Goal: Task Accomplishment & Management: Use online tool/utility

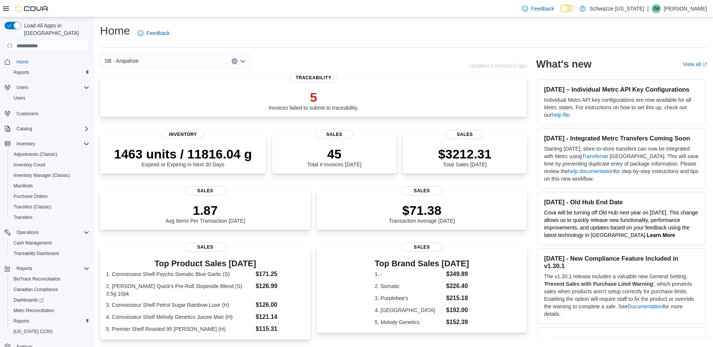
scroll to position [9, 0]
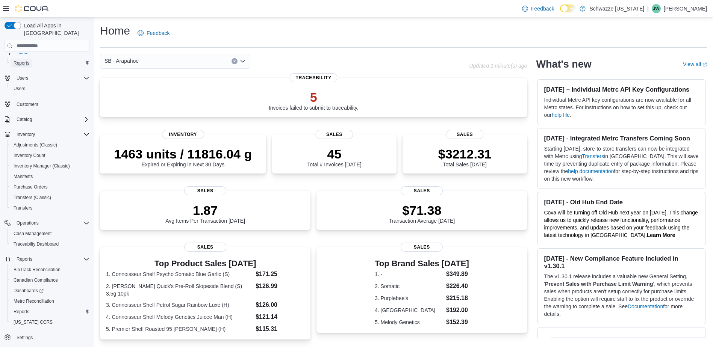
click at [25, 60] on span "Reports" at bounding box center [22, 63] width 16 height 9
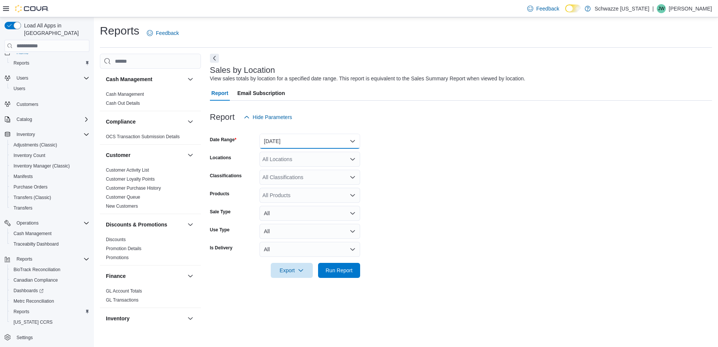
click at [353, 137] on button "[DATE]" at bounding box center [310, 141] width 101 height 15
click at [497, 148] on form "Date Range [DATE] Locations All Locations Classifications All Classifications P…" at bounding box center [461, 201] width 502 height 153
click at [352, 162] on icon "Open list of options" at bounding box center [353, 159] width 6 height 6
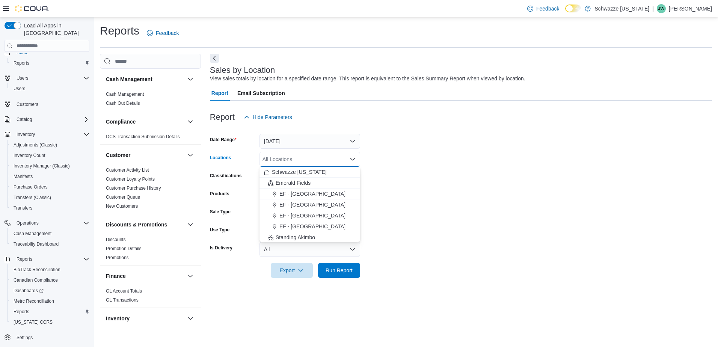
click at [450, 159] on form "Date Range [DATE] Locations All Locations Combo box. Selected. Combo box input.…" at bounding box center [461, 201] width 502 height 153
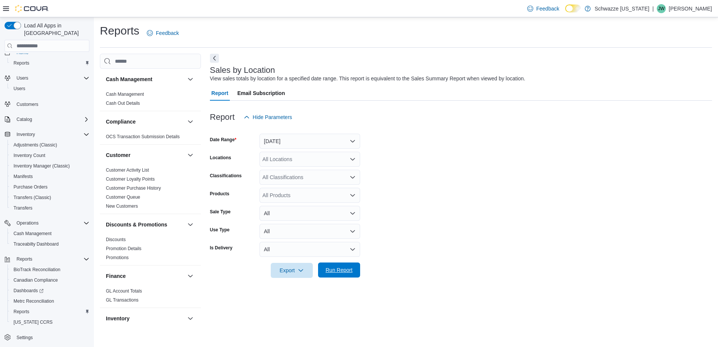
click at [343, 269] on span "Run Report" at bounding box center [339, 270] width 27 height 8
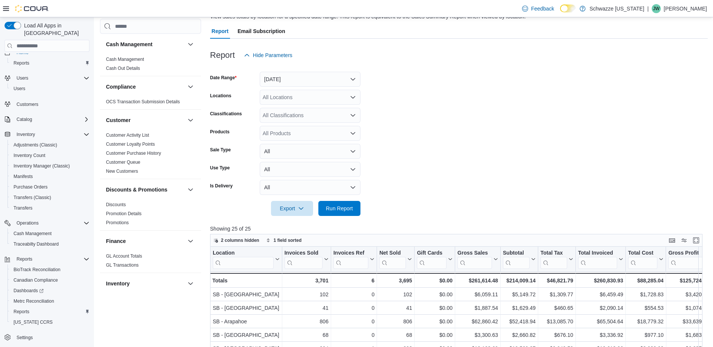
scroll to position [75, 0]
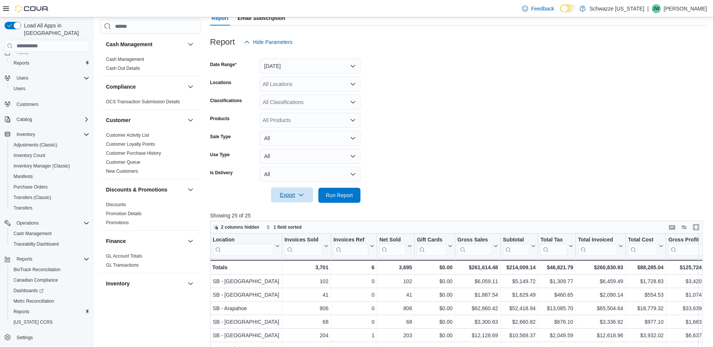
click at [302, 196] on icon "button" at bounding box center [301, 195] width 6 height 6
click at [296, 212] on span "Export to Excel" at bounding box center [293, 210] width 34 height 6
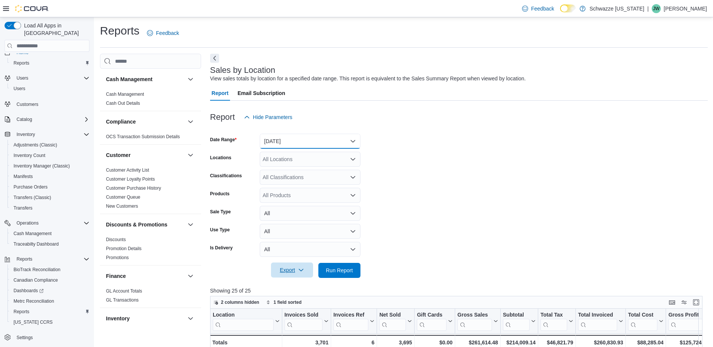
click at [352, 140] on button "[DATE]" at bounding box center [310, 141] width 101 height 15
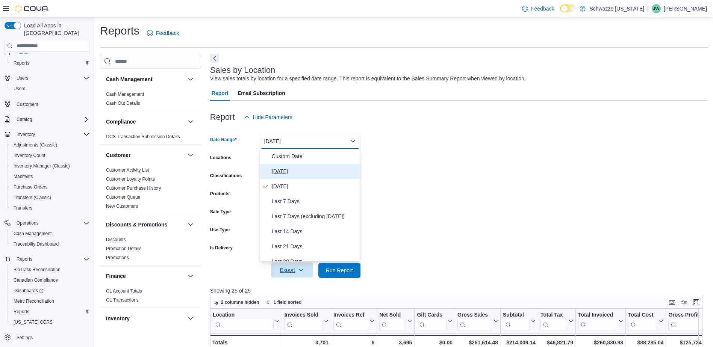
click at [280, 173] on span "[DATE]" at bounding box center [315, 171] width 86 height 9
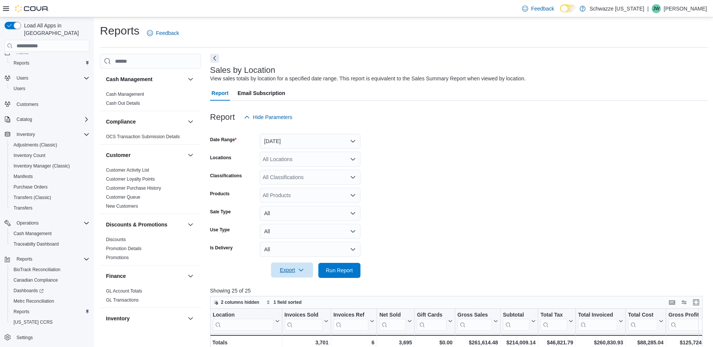
click at [421, 162] on form "Date Range [DATE] Locations All Locations Classifications All Classifications P…" at bounding box center [458, 201] width 497 height 153
click at [337, 267] on span "Run Report" at bounding box center [339, 270] width 27 height 8
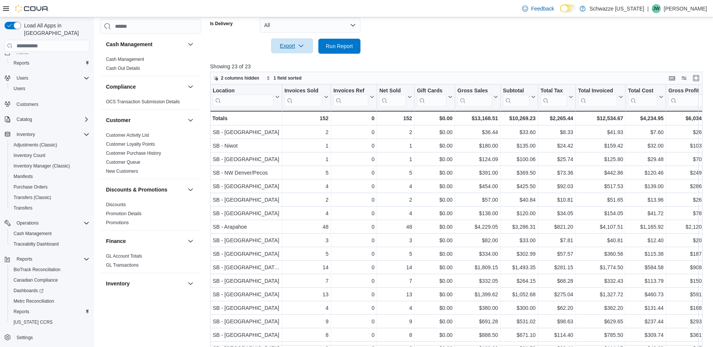
scroll to position [232, 0]
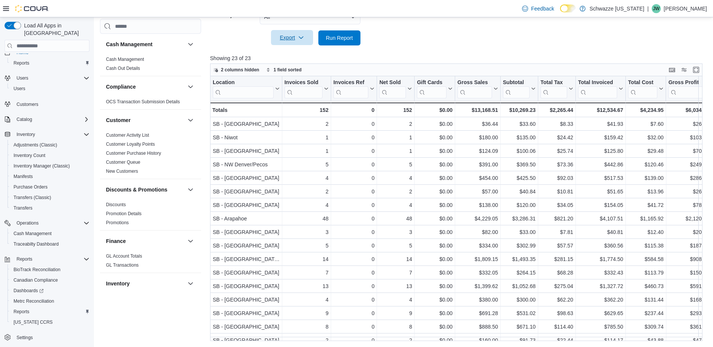
click at [299, 39] on icon "button" at bounding box center [301, 38] width 6 height 6
click at [301, 48] on button "Export to Excel" at bounding box center [293, 52] width 43 height 15
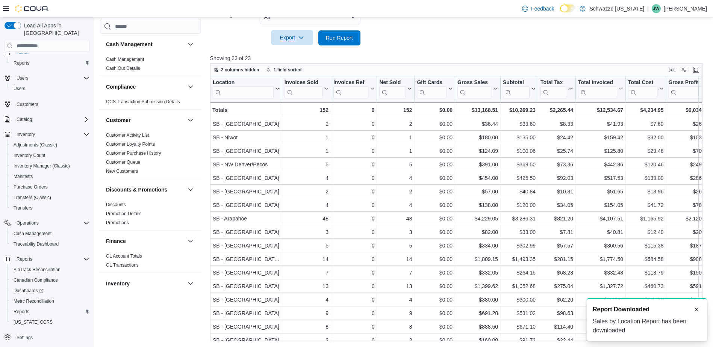
scroll to position [0, 0]
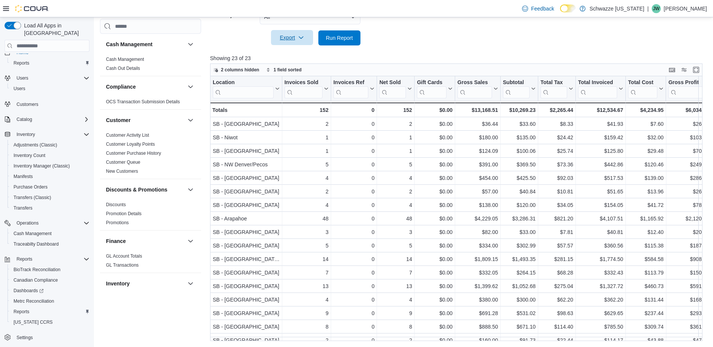
drag, startPoint x: 428, startPoint y: 17, endPoint x: 677, endPoint y: 48, distance: 250.6
click at [428, 16] on div "Feedback Dark Mode Schwazze [US_STATE] | [PERSON_NAME] [PERSON_NAME]" at bounding box center [356, 8] width 713 height 17
